Goal: Obtain resource: Obtain resource

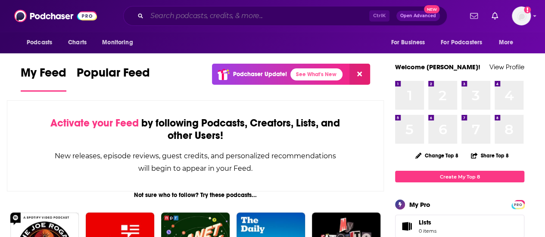
click at [204, 16] on input "Search podcasts, credits, & more..." at bounding box center [258, 16] width 222 height 14
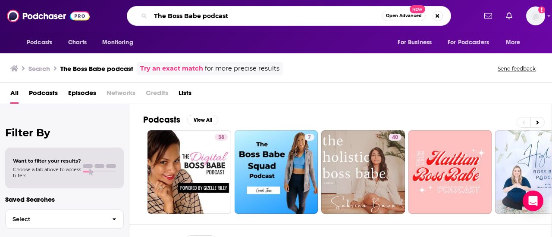
click at [235, 15] on input "The Boss Babe podcast" at bounding box center [265, 16] width 231 height 14
type input "The BossBabe"
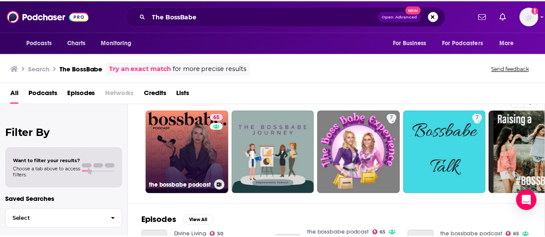
scroll to position [21, 0]
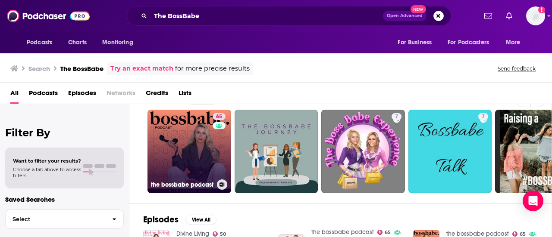
click at [208, 160] on link "65 the bossbabe podcast" at bounding box center [189, 152] width 84 height 84
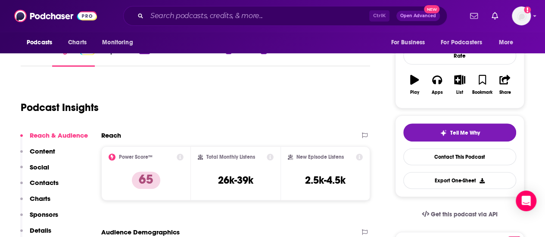
scroll to position [118, 0]
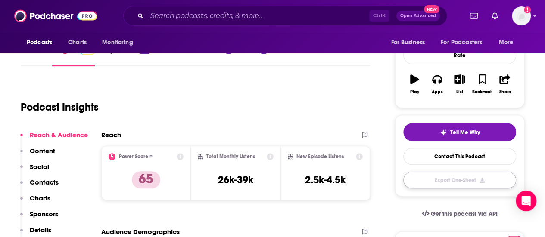
click at [466, 176] on button "Export One-Sheet" at bounding box center [459, 180] width 113 height 17
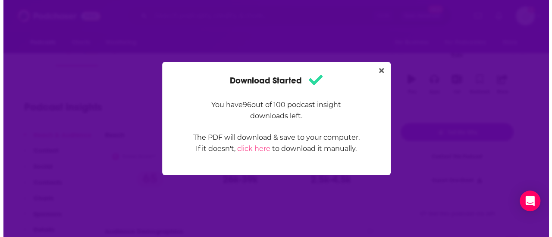
scroll to position [0, 0]
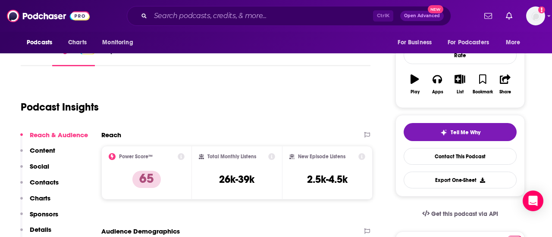
click at [538, 54] on div "Download Started You have 96 out of 100 podcast insight downloads left. The PDF…" at bounding box center [276, 118] width 552 height 237
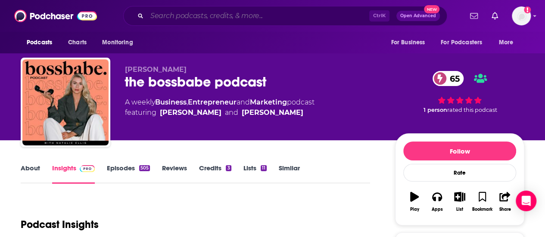
click at [263, 14] on input "Search podcasts, credits, & more..." at bounding box center [258, 16] width 222 height 14
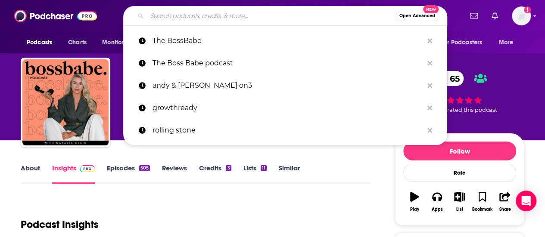
paste input "[PERSON_NAME]"
type input "[PERSON_NAME]"
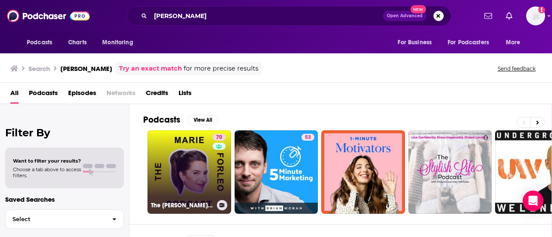
click at [208, 171] on link "70 The [PERSON_NAME] Podcast" at bounding box center [189, 173] width 84 height 84
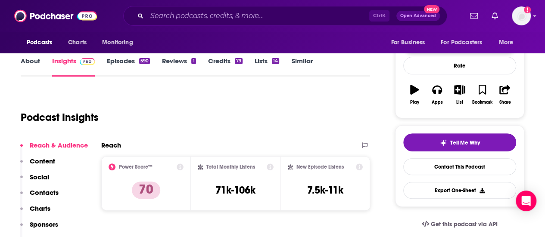
scroll to position [107, 0]
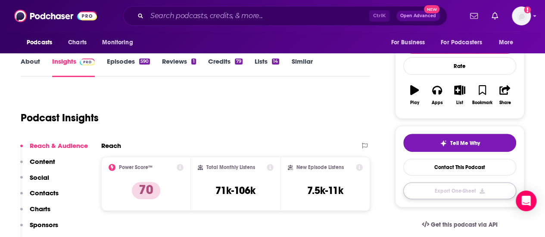
click at [462, 185] on button "Export One-Sheet" at bounding box center [459, 191] width 113 height 17
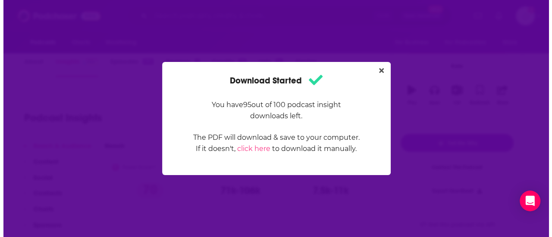
scroll to position [0, 0]
